Goal: Find specific page/section: Find specific page/section

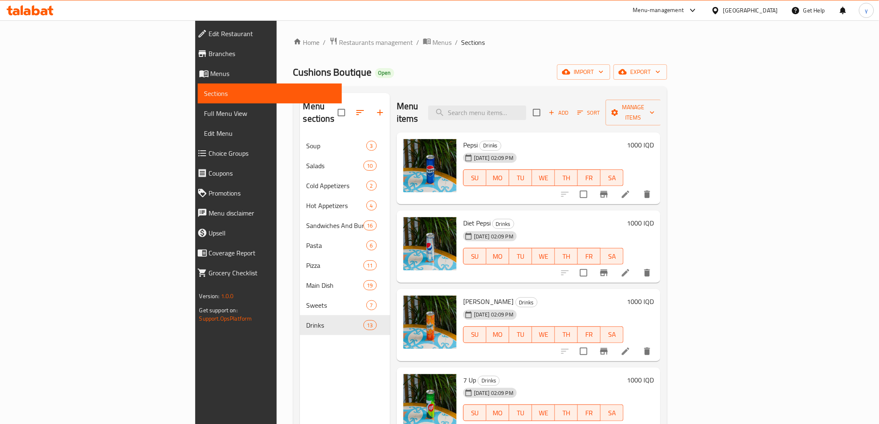
click at [27, 17] on div at bounding box center [30, 10] width 60 height 17
click at [31, 15] on icon at bounding box center [30, 10] width 47 height 10
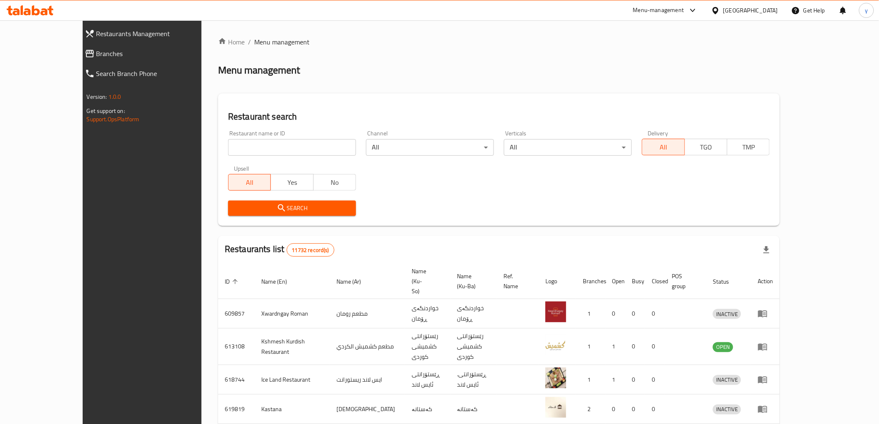
click at [96, 56] on span "Branches" at bounding box center [159, 54] width 126 height 10
